Goal: Task Accomplishment & Management: Use online tool/utility

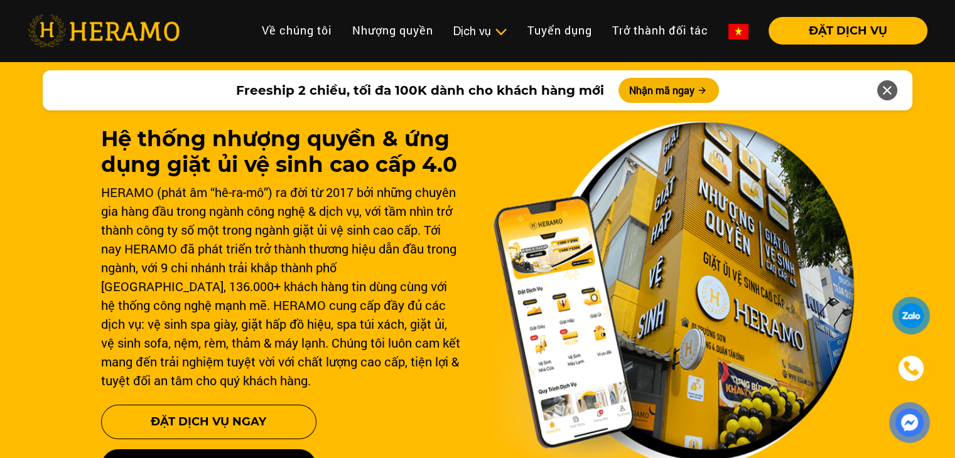
click at [493, 224] on img at bounding box center [674, 294] width 362 height 347
click at [429, 259] on div "HERAMO (phát âm “hê-ra-mô”) ra đời từ 2017 bởi những chuyên gia hàng đầu trong …" at bounding box center [282, 286] width 362 height 207
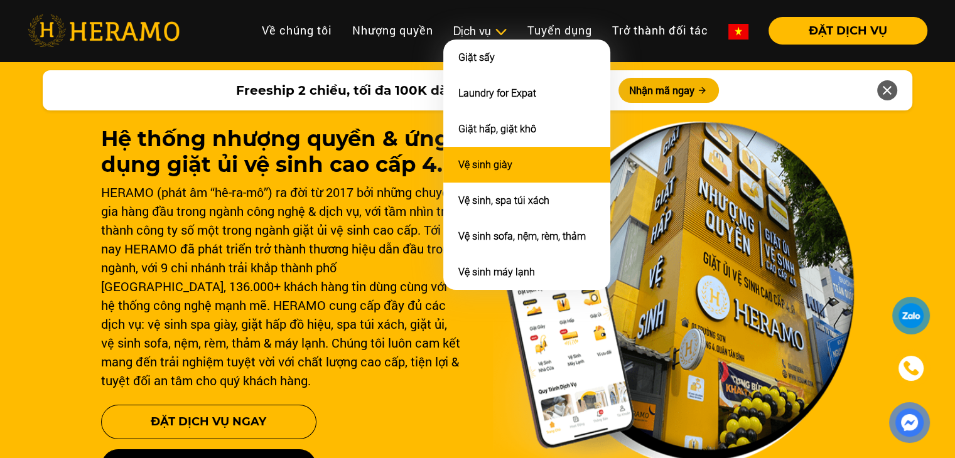
click at [480, 159] on link "Vệ sinh giày" at bounding box center [485, 165] width 54 height 12
